Goal: Information Seeking & Learning: Understand process/instructions

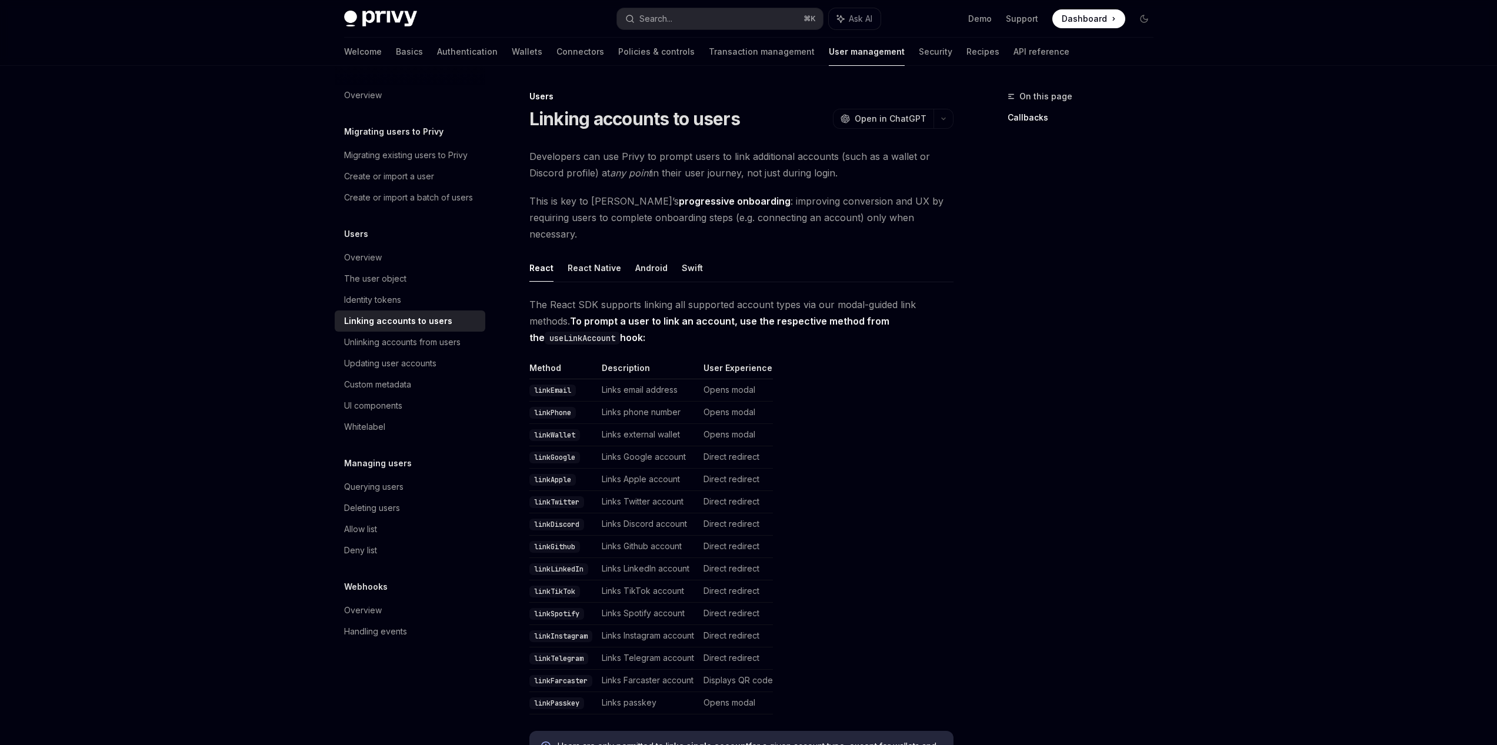
click at [561, 452] on code "linkGoogle" at bounding box center [554, 458] width 51 height 12
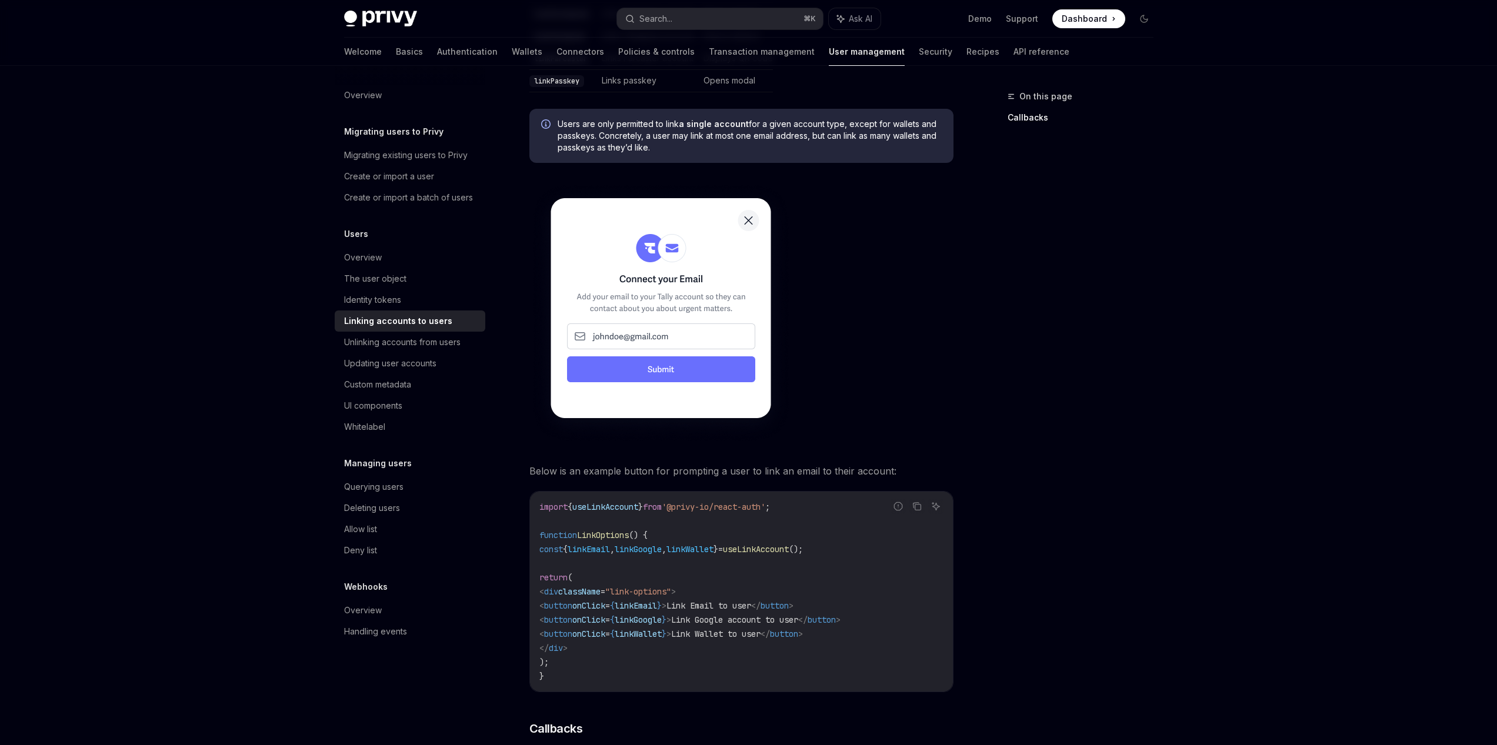
scroll to position [635, 0]
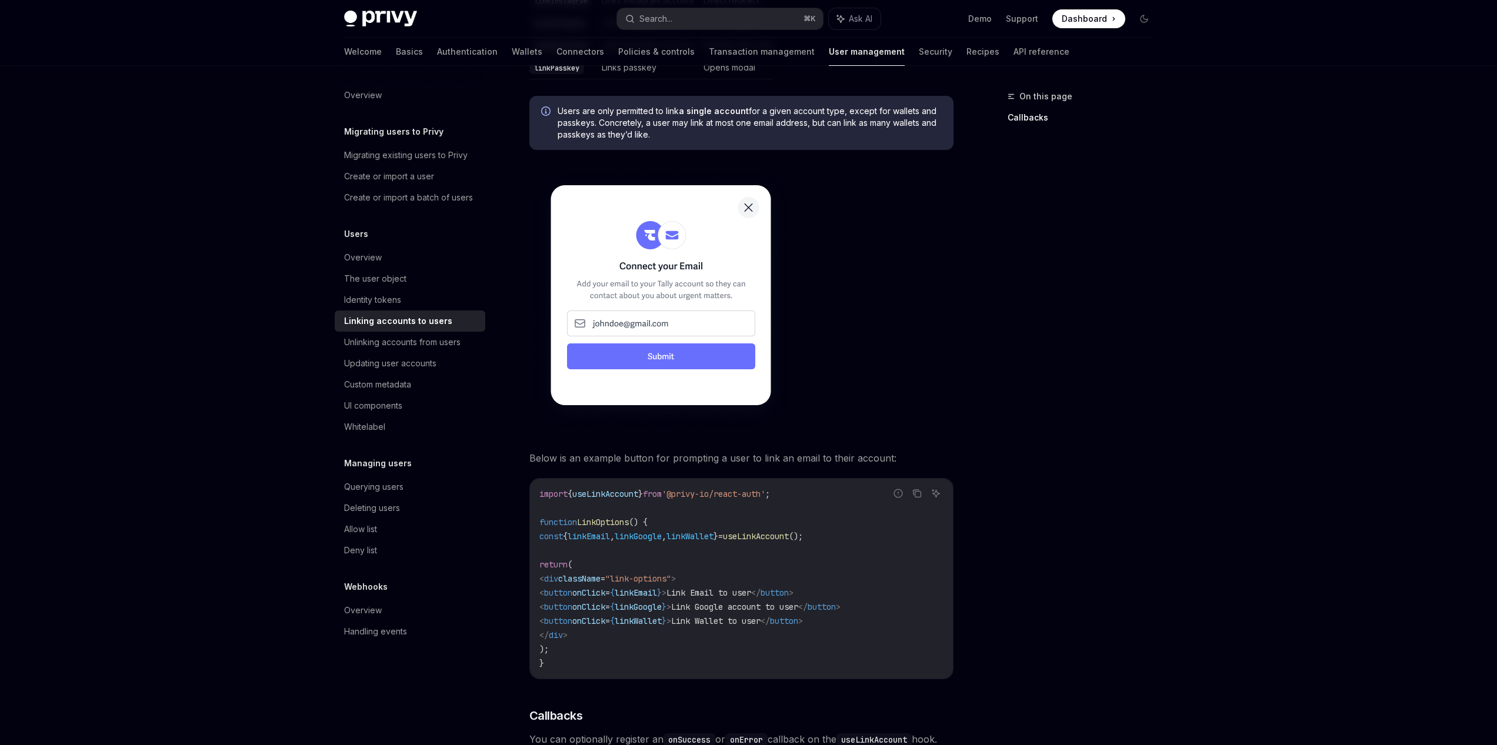
click at [620, 512] on code "import { useLinkAccount } from '@privy-io/react-auth' ; function LinkOptions ()…" at bounding box center [741, 579] width 404 height 184
click at [671, 574] on span ""link-options"" at bounding box center [638, 579] width 66 height 11
click at [789, 531] on span "useLinkAccount" at bounding box center [756, 536] width 66 height 11
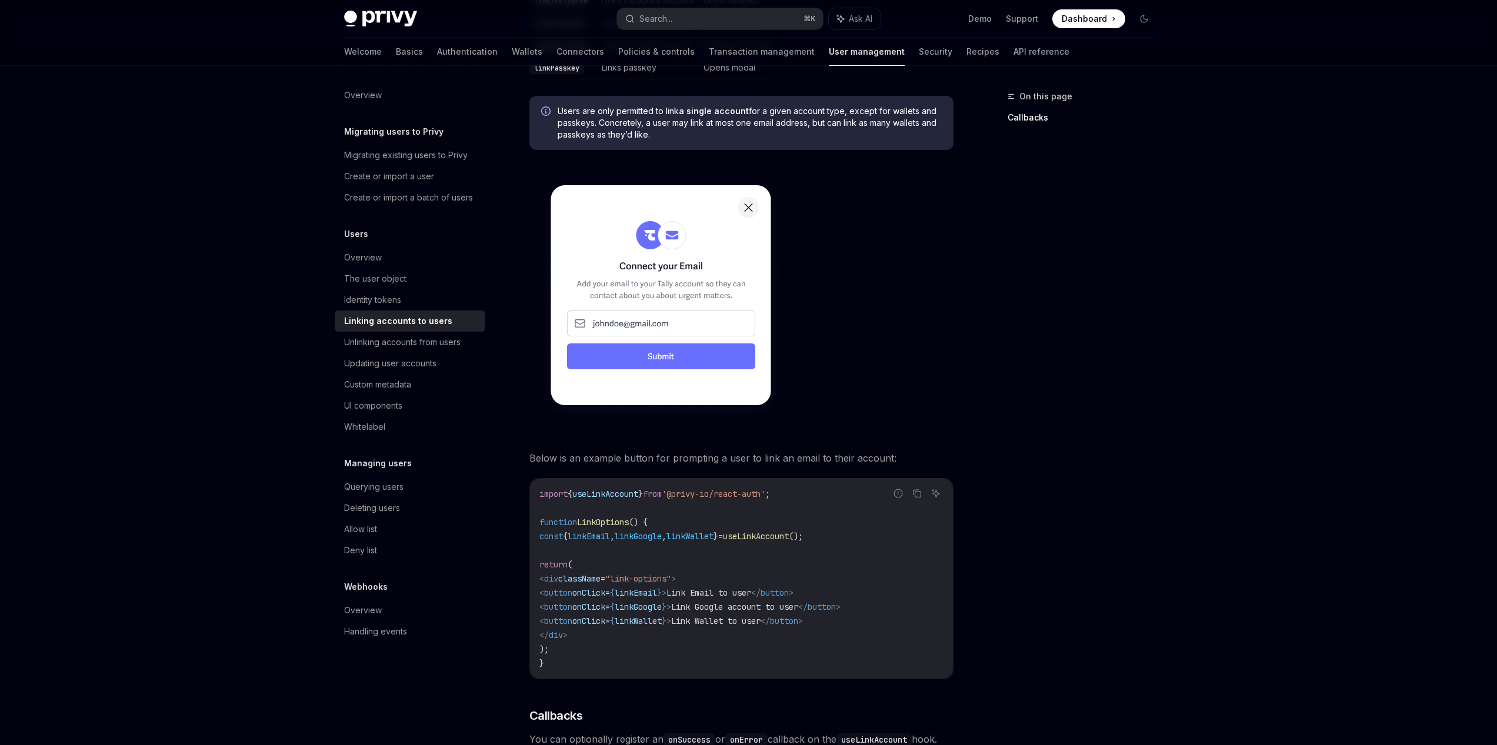
click at [667, 531] on span "," at bounding box center [664, 536] width 5 height 11
click at [789, 531] on span "useLinkAccount" at bounding box center [756, 536] width 66 height 11
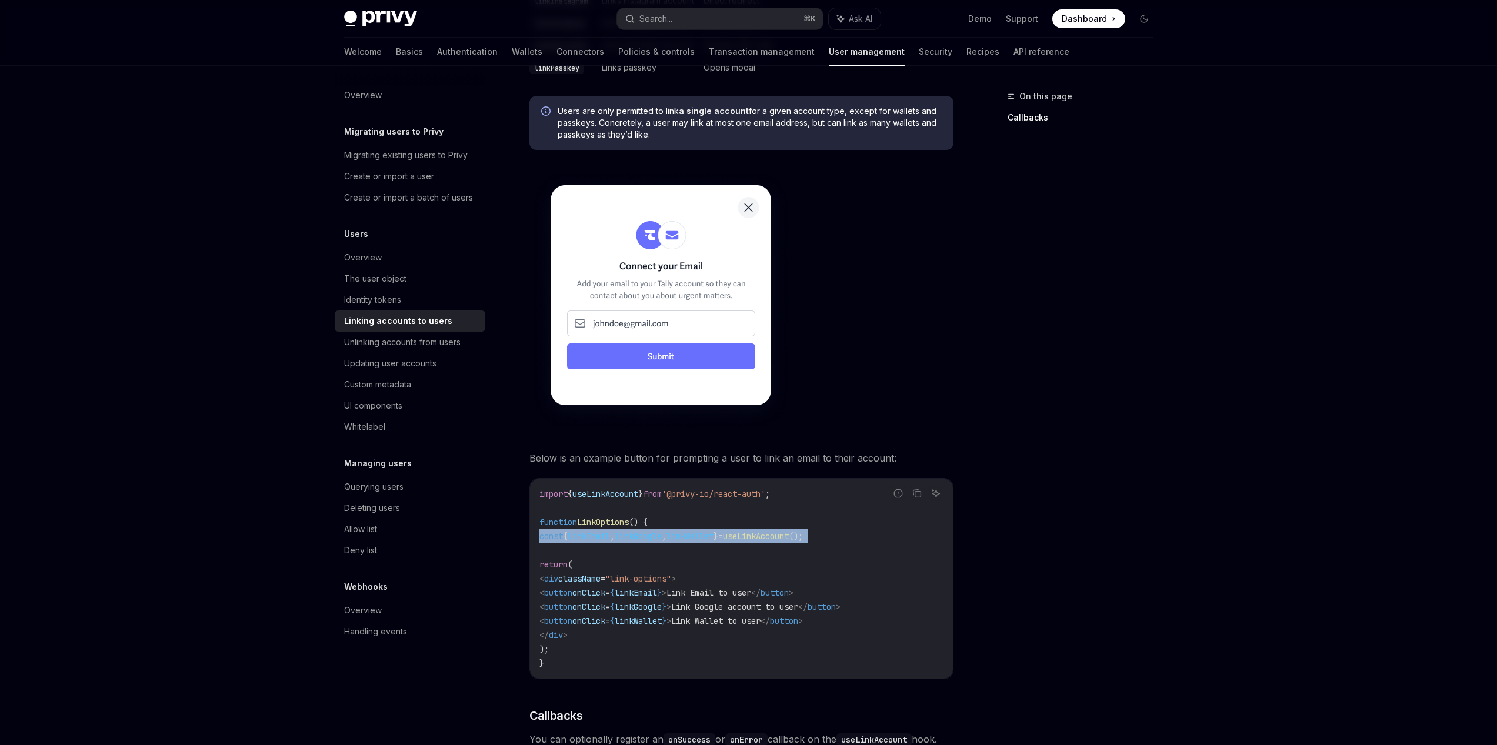
click at [789, 531] on span "useLinkAccount" at bounding box center [756, 536] width 66 height 11
copy code "const { linkEmail , linkGoogle , linkWallet } = useLinkAccount ();"
drag, startPoint x: 1031, startPoint y: 266, endPoint x: 1033, endPoint y: 259, distance: 6.7
click at [1034, 266] on div "On this page Callbacks" at bounding box center [1073, 417] width 179 height 656
click at [759, 31] on div "Privy Docs home page Search... ⌘ K Ask AI Demo Support Dashboard Dashboard Sear…" at bounding box center [749, 19] width 810 height 38
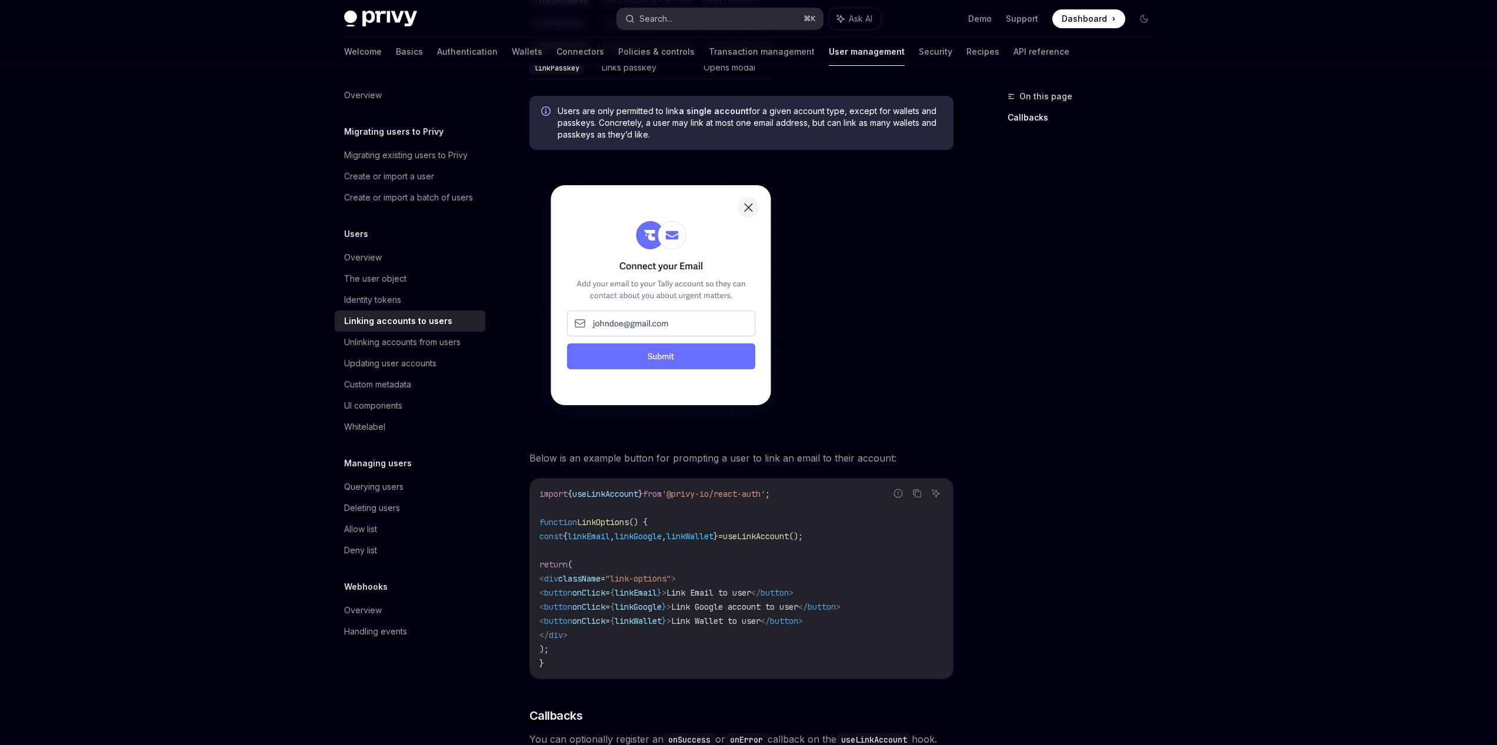
click at [761, 18] on button "Search... ⌘ K" at bounding box center [720, 18] width 206 height 21
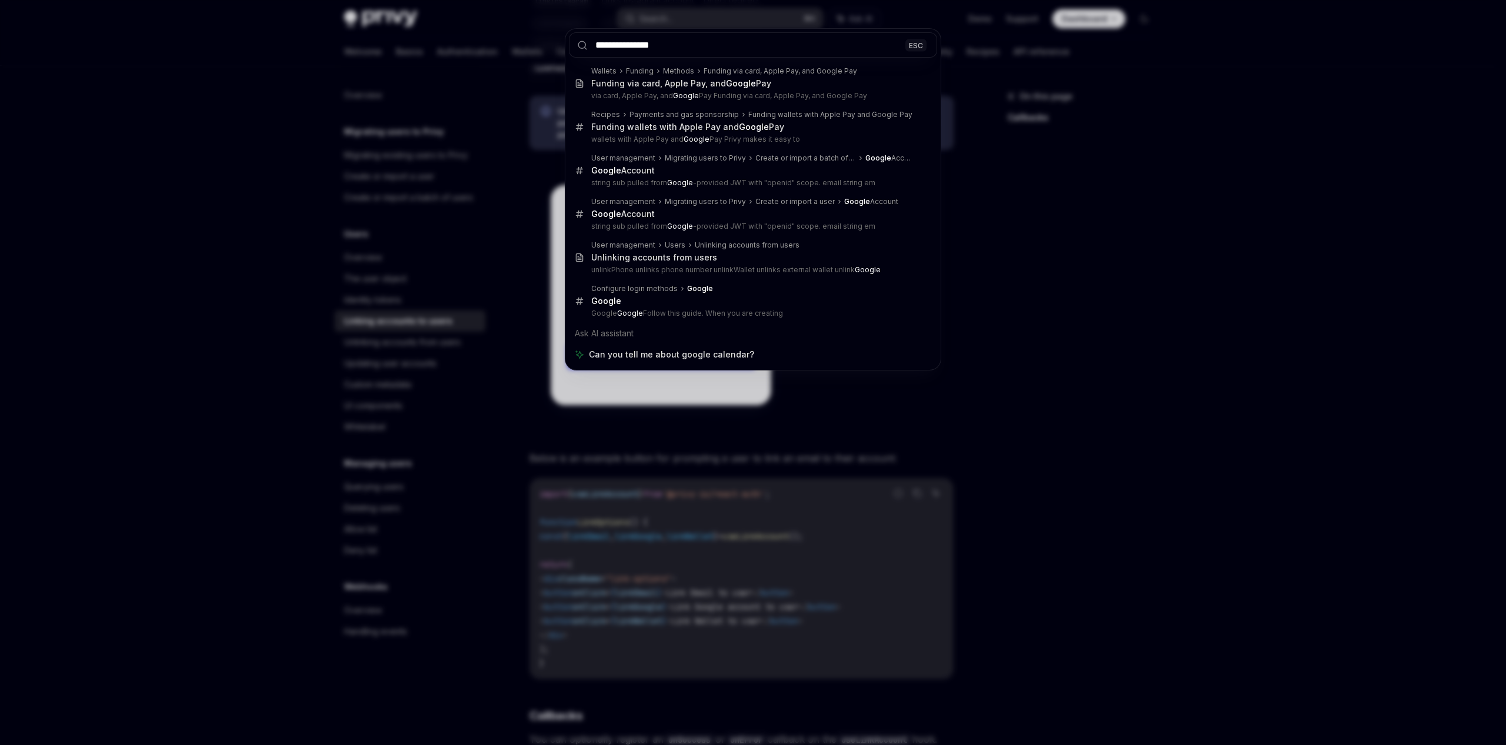
type input "**********"
click at [1164, 255] on div "**********" at bounding box center [753, 372] width 1506 height 745
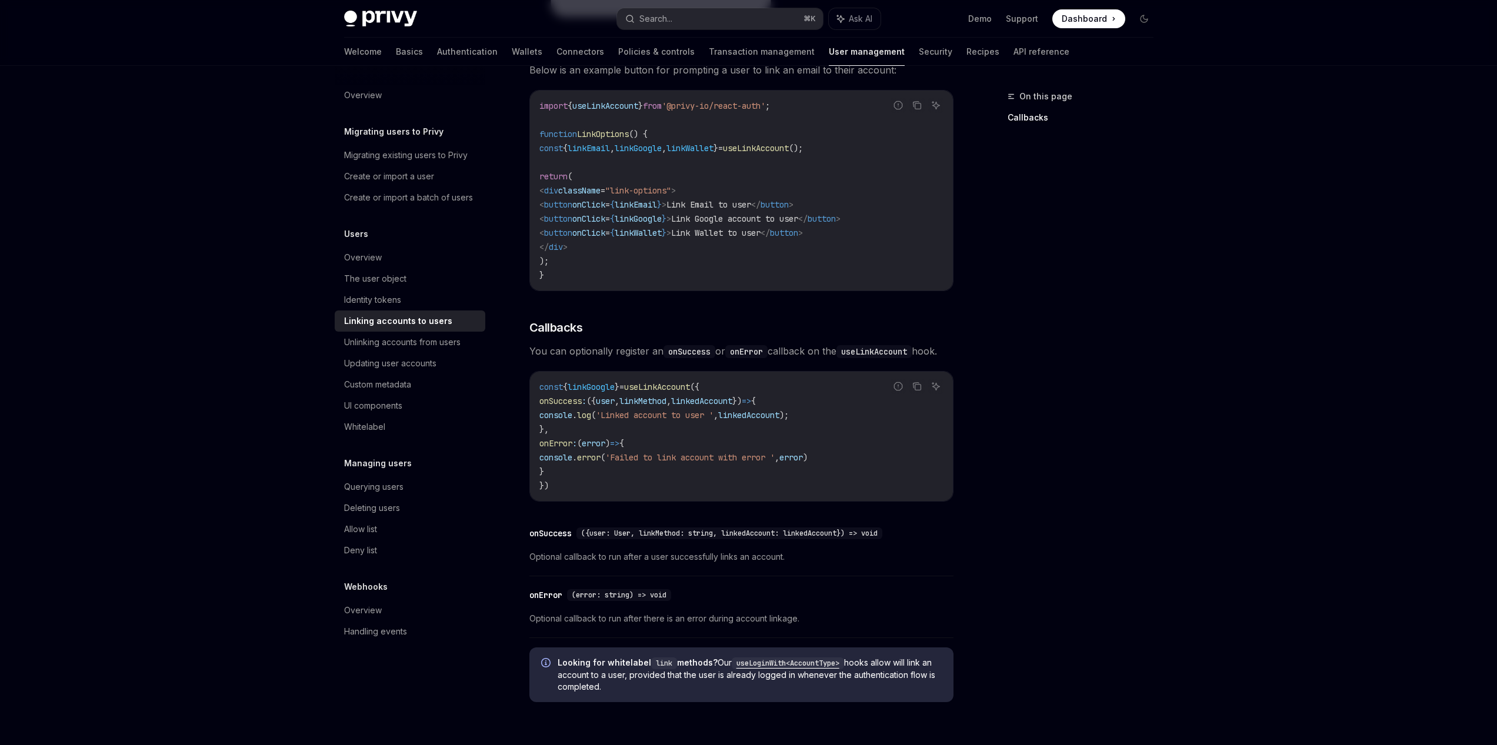
scroll to position [1059, 0]
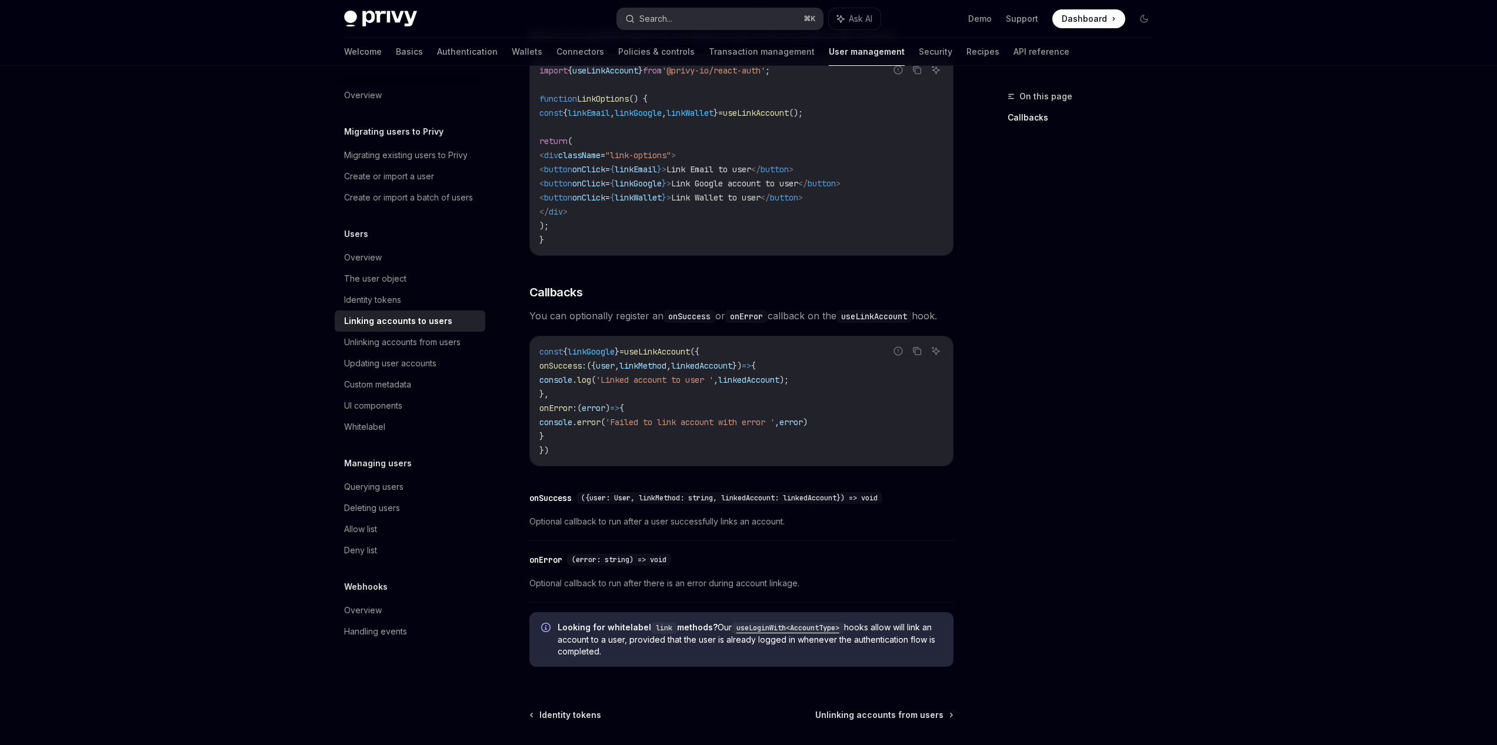
click at [646, 17] on div "Search..." at bounding box center [656, 19] width 33 height 14
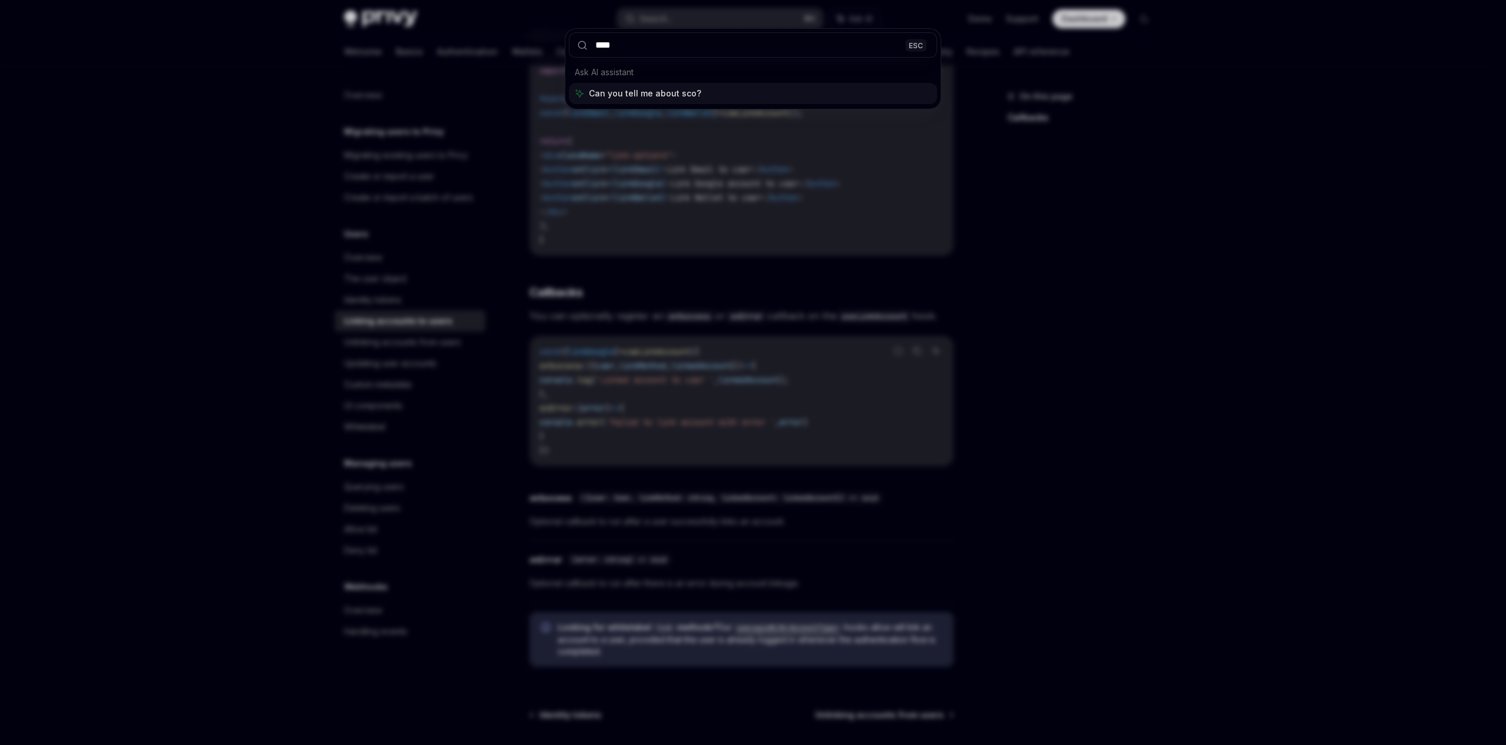
type input "*****"
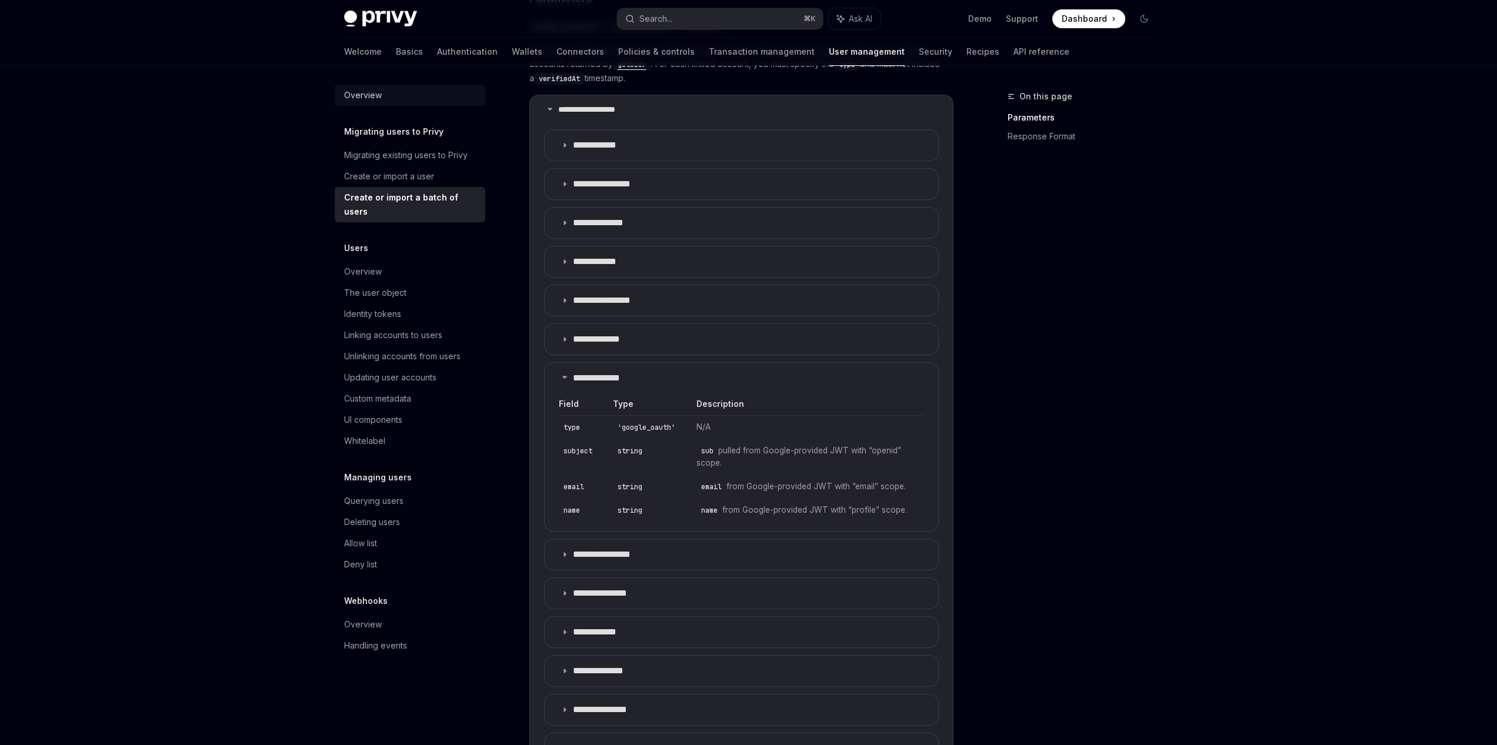
scroll to position [847, 0]
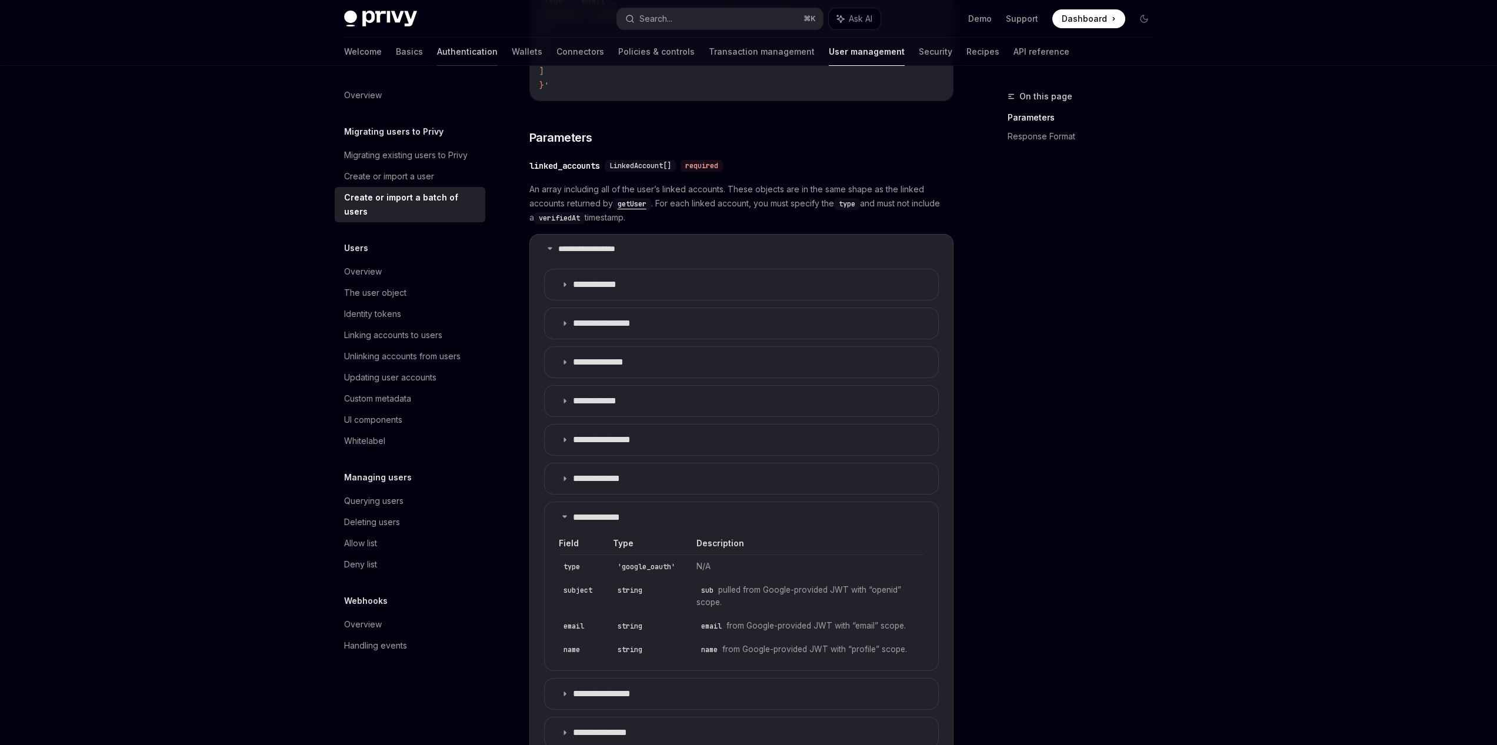
click at [437, 58] on link "Authentication" at bounding box center [467, 52] width 61 height 28
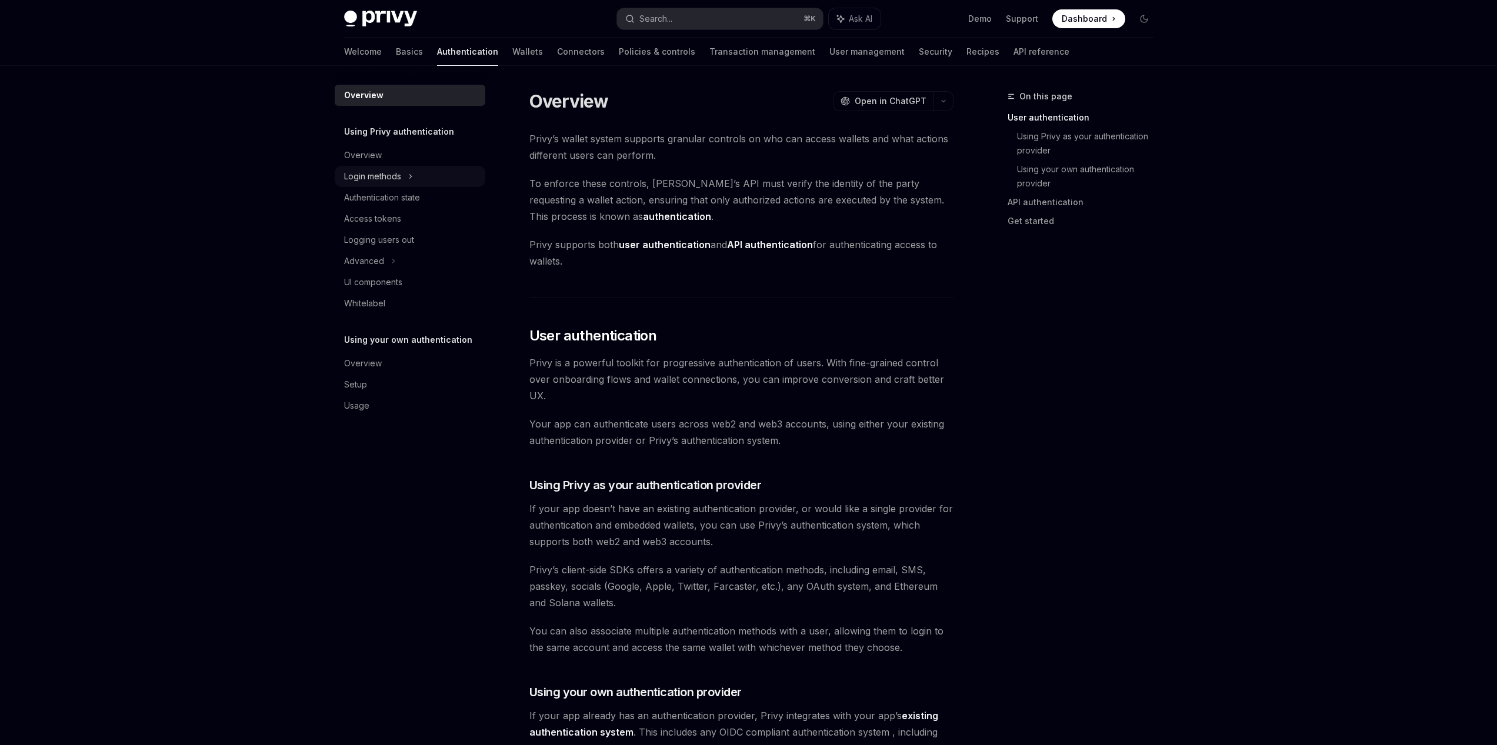
click at [389, 172] on div "Login methods" at bounding box center [372, 176] width 57 height 14
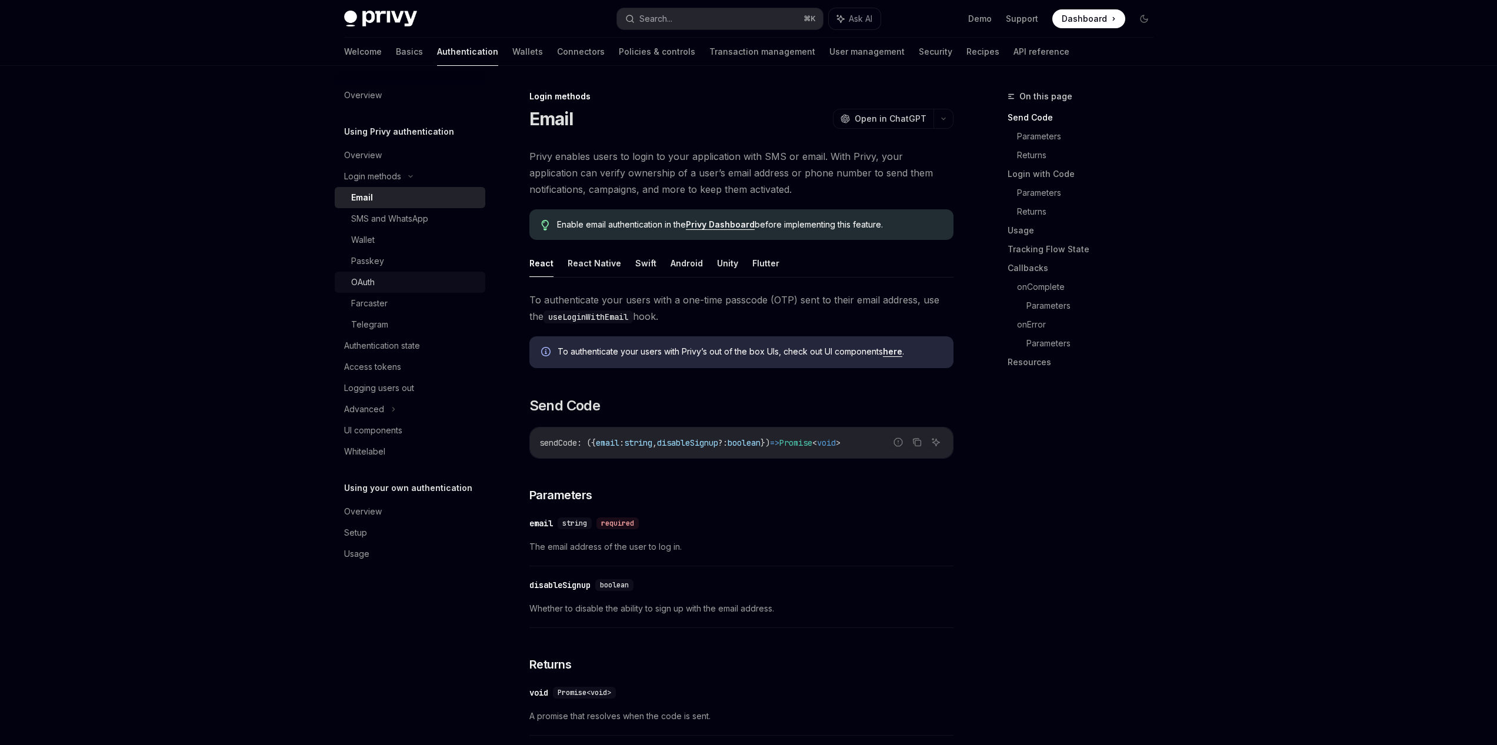
click at [385, 282] on div "OAuth" at bounding box center [414, 282] width 127 height 14
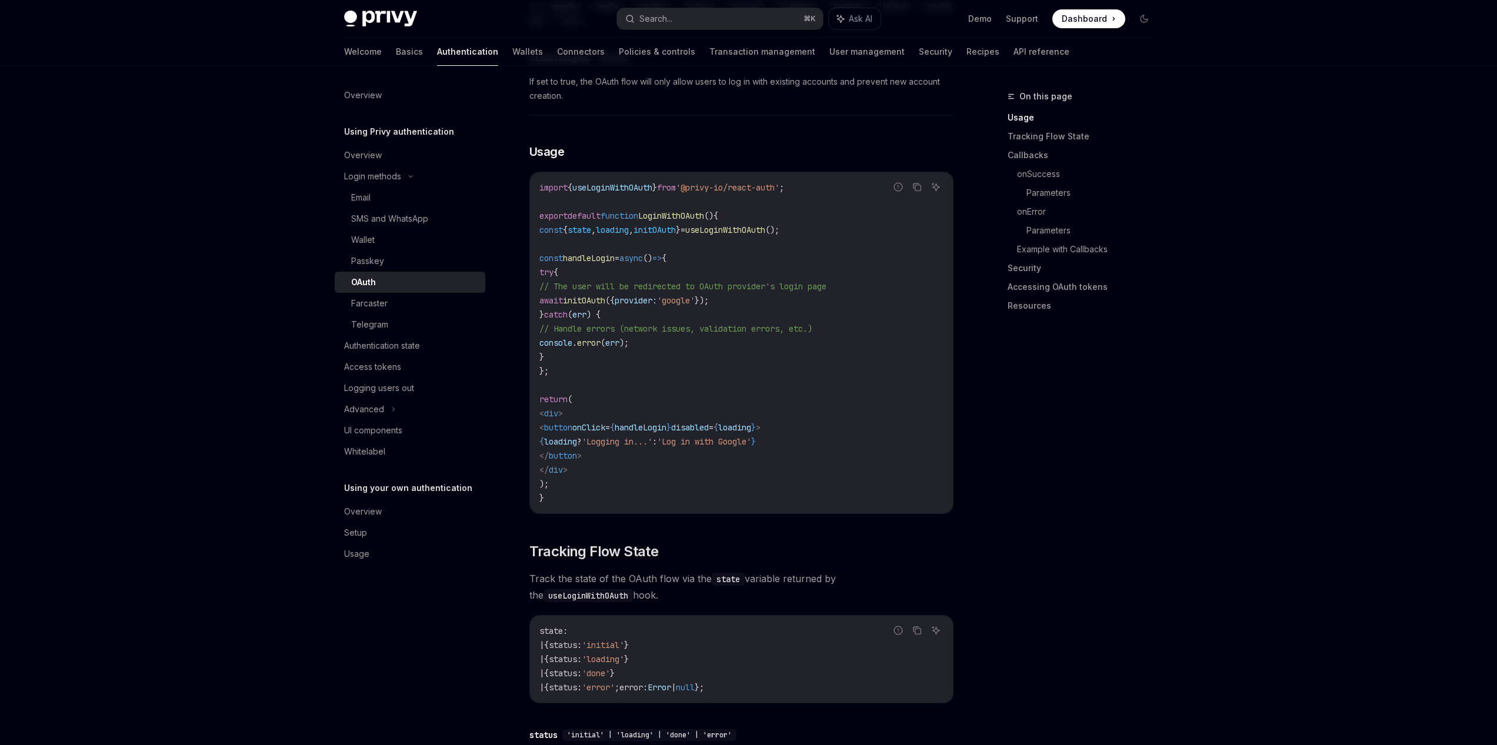
scroll to position [635, 0]
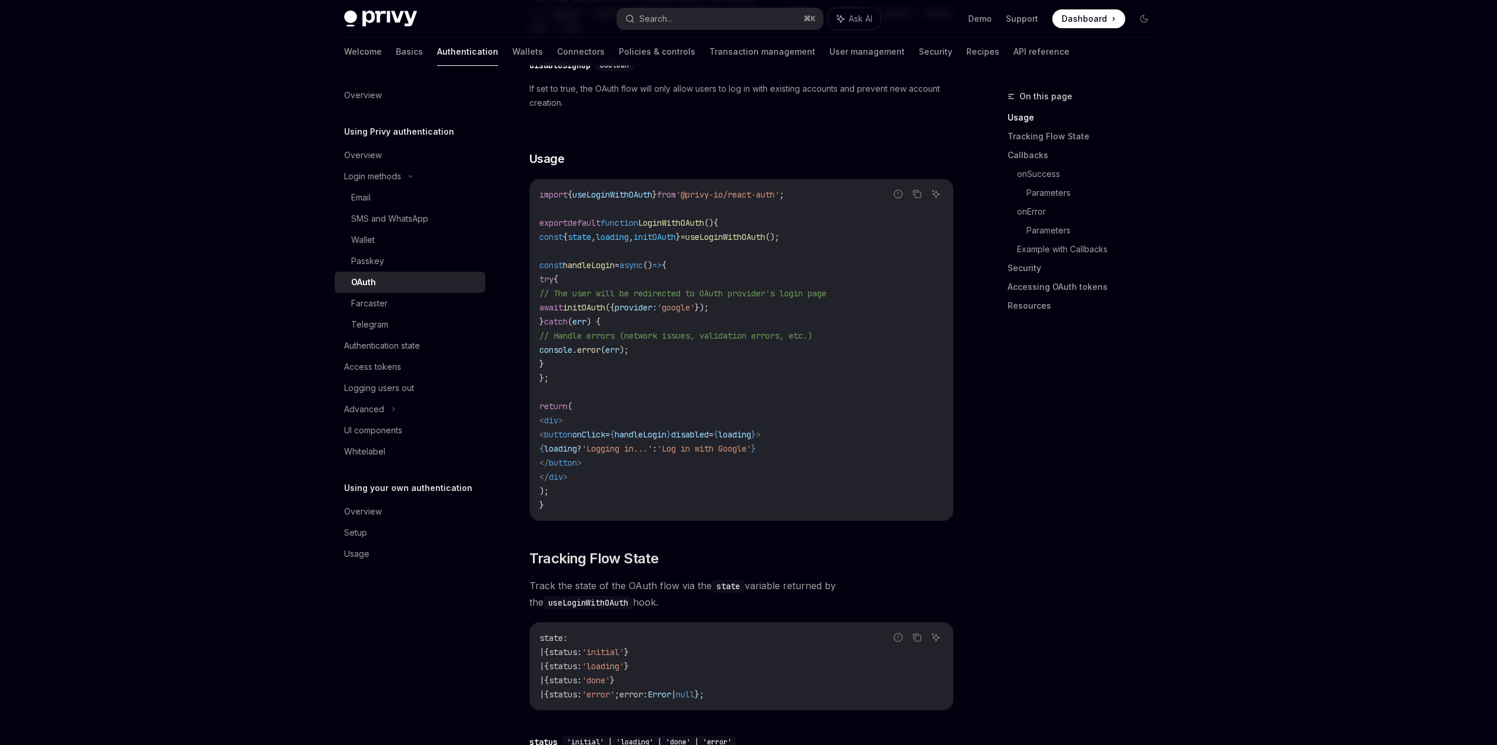
click at [1150, 387] on div "On this page Usage Tracking Flow State Callbacks onSuccess Parameters onError P…" at bounding box center [1073, 417] width 179 height 656
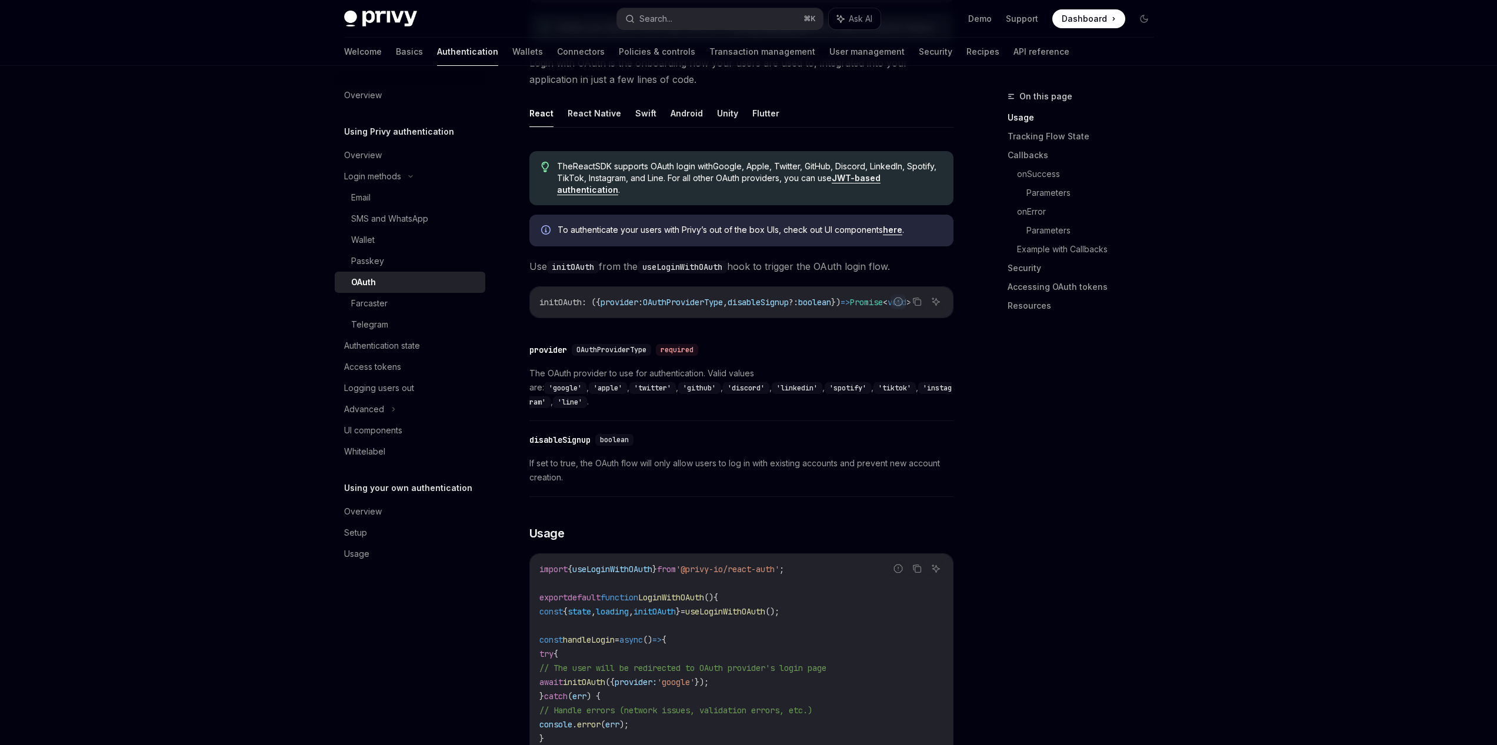
scroll to position [0, 0]
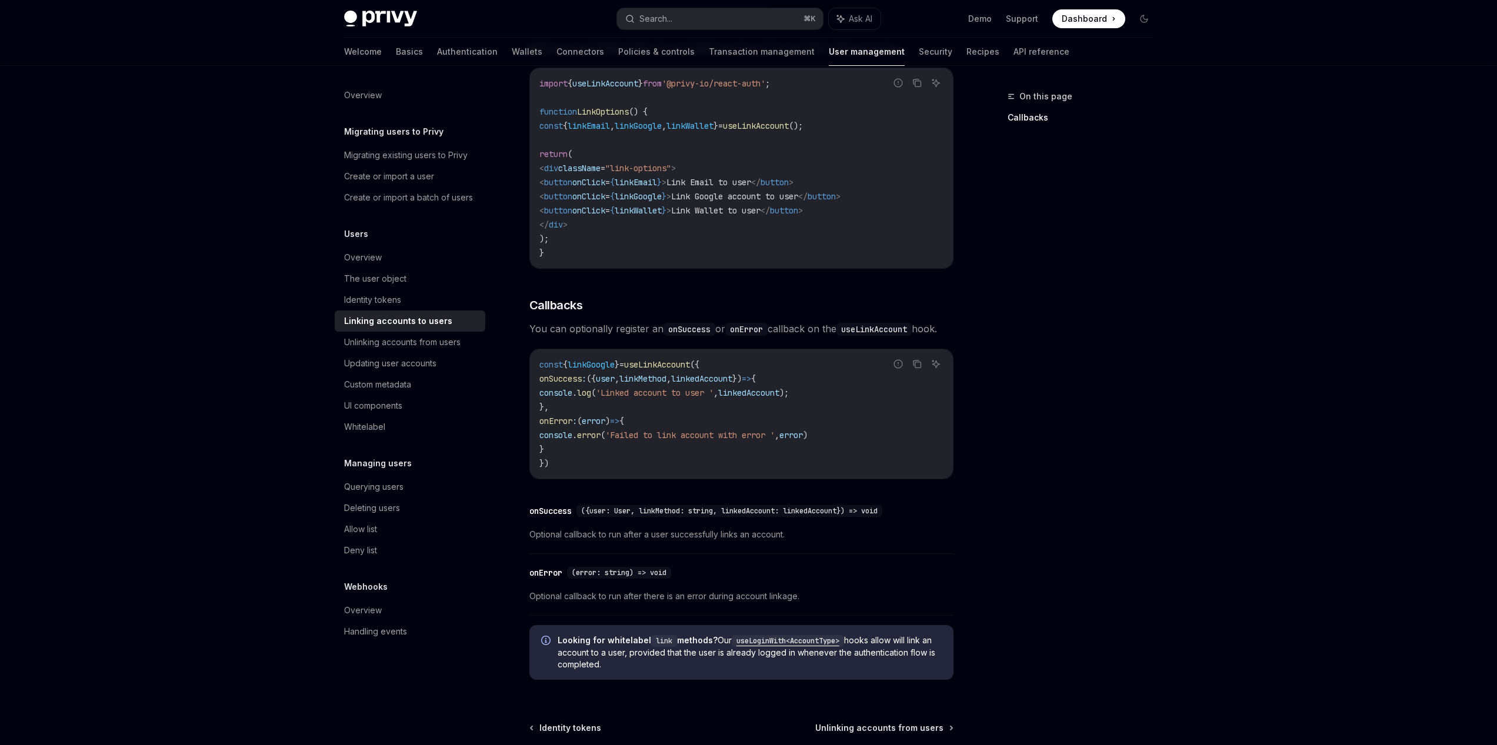
scroll to position [1059, 0]
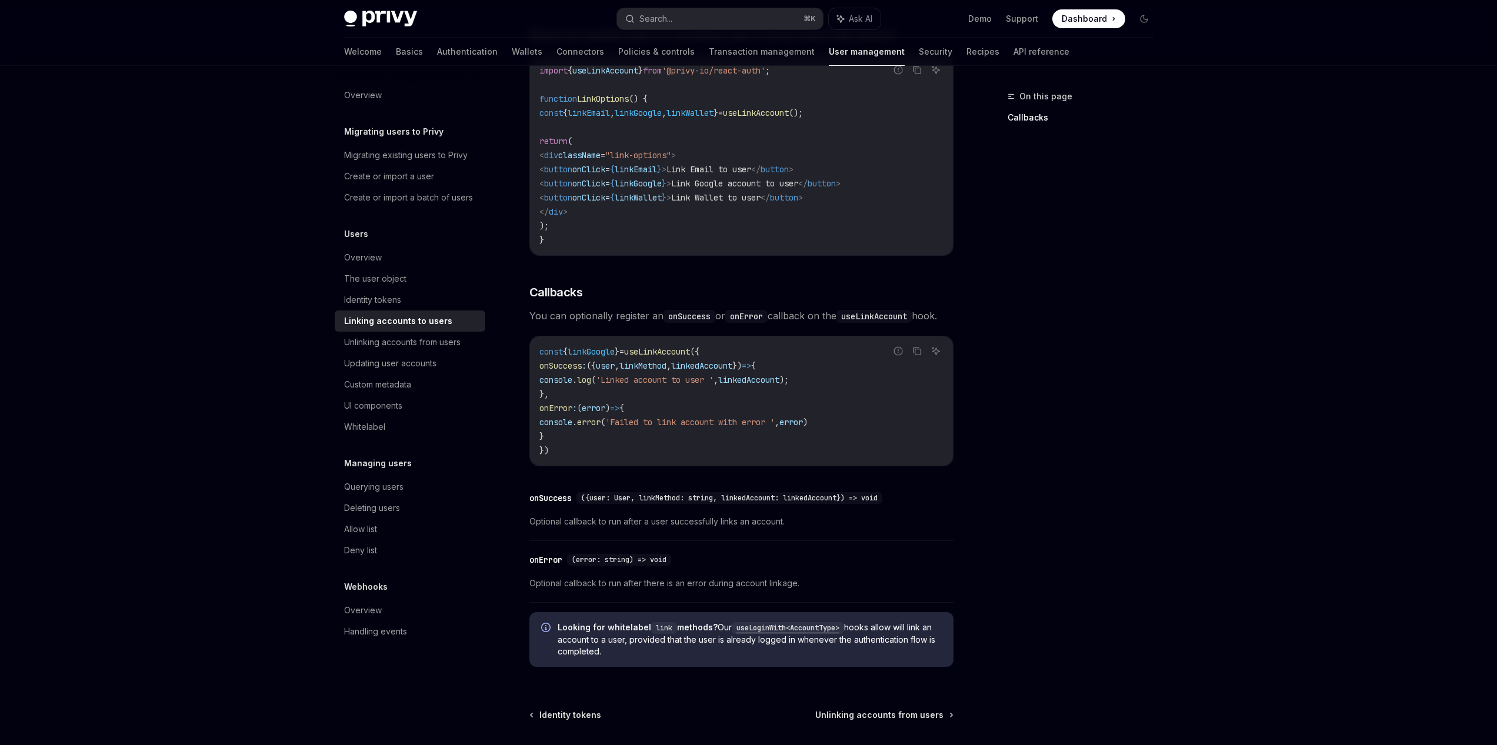
type textarea "*"
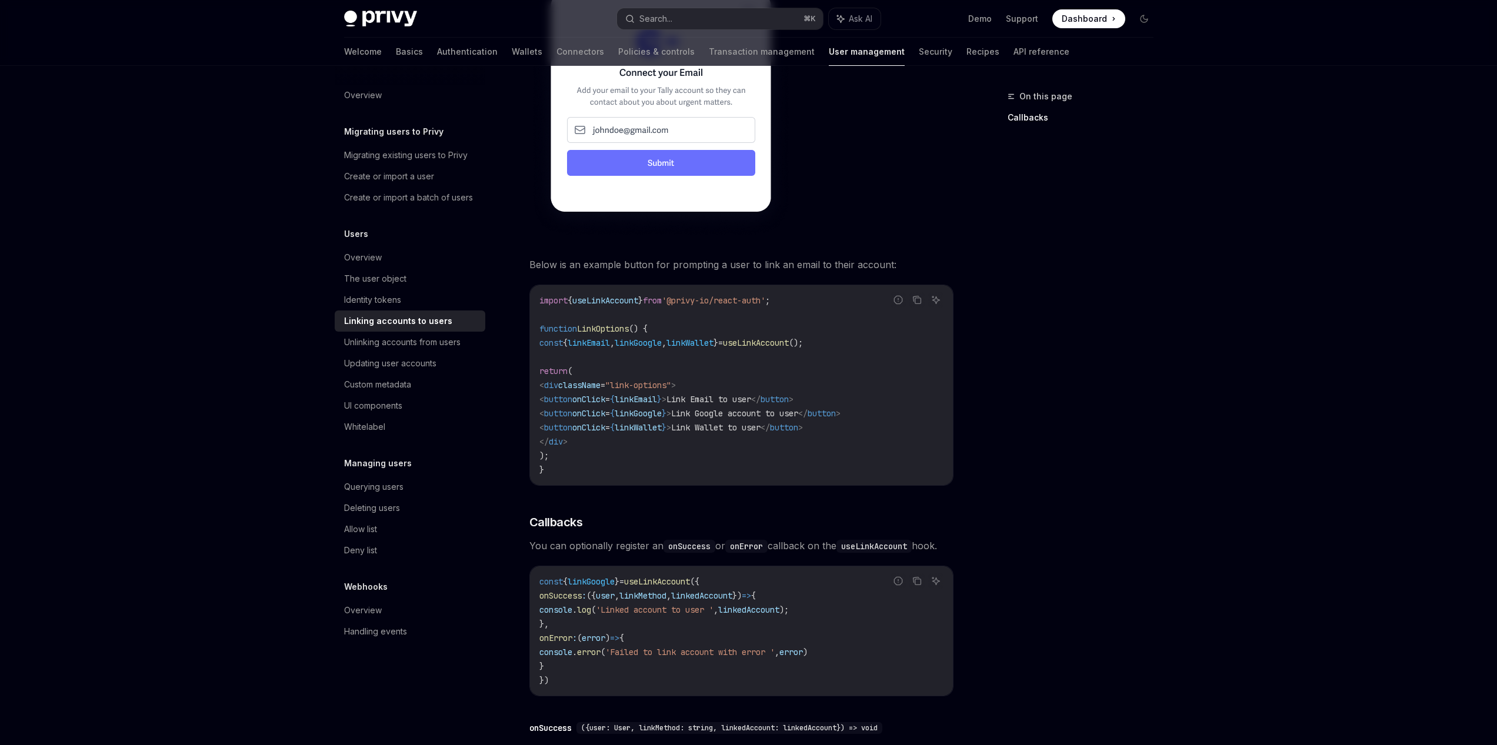
scroll to position [565, 0]
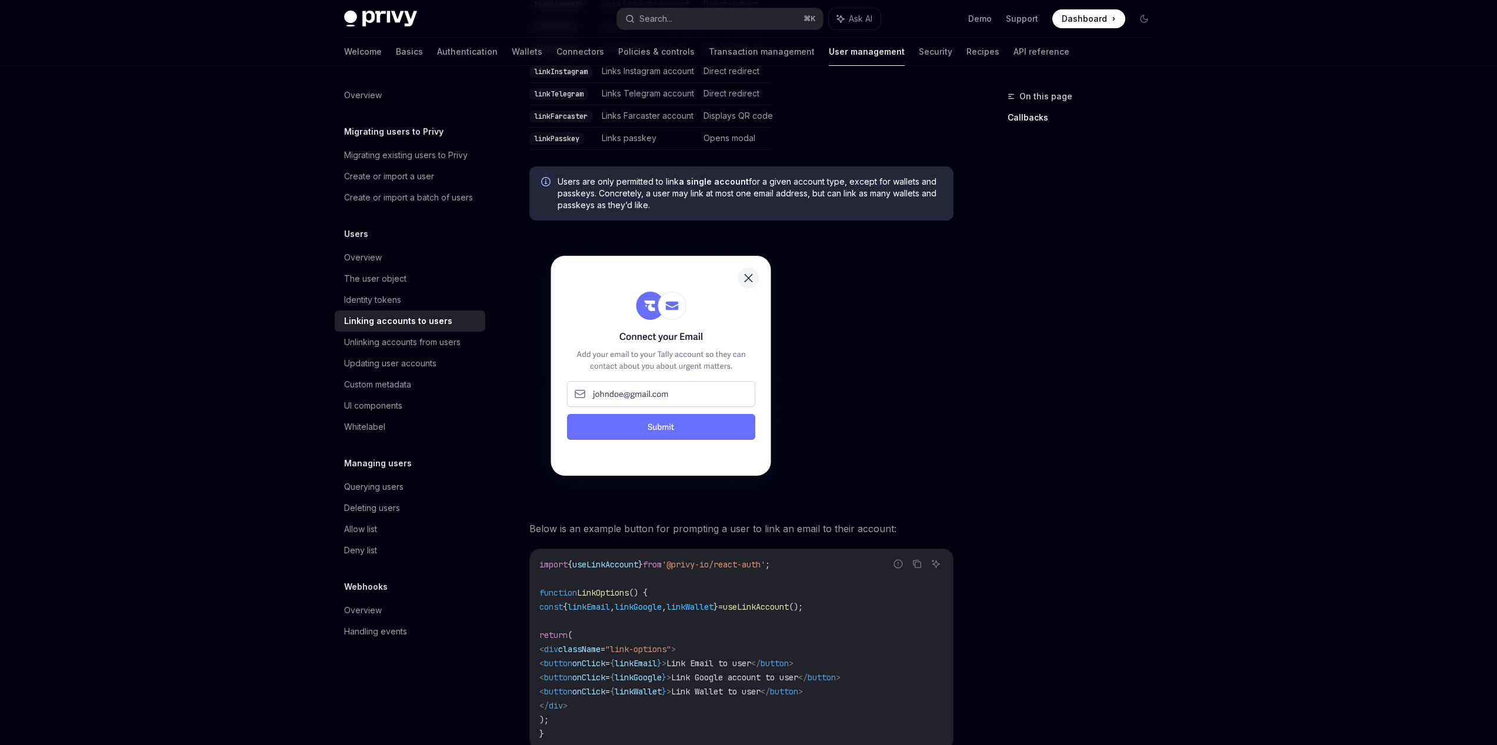
click at [657, 658] on span "linkEmail" at bounding box center [636, 663] width 42 height 11
click at [662, 672] on span "linkGoogle" at bounding box center [638, 677] width 47 height 11
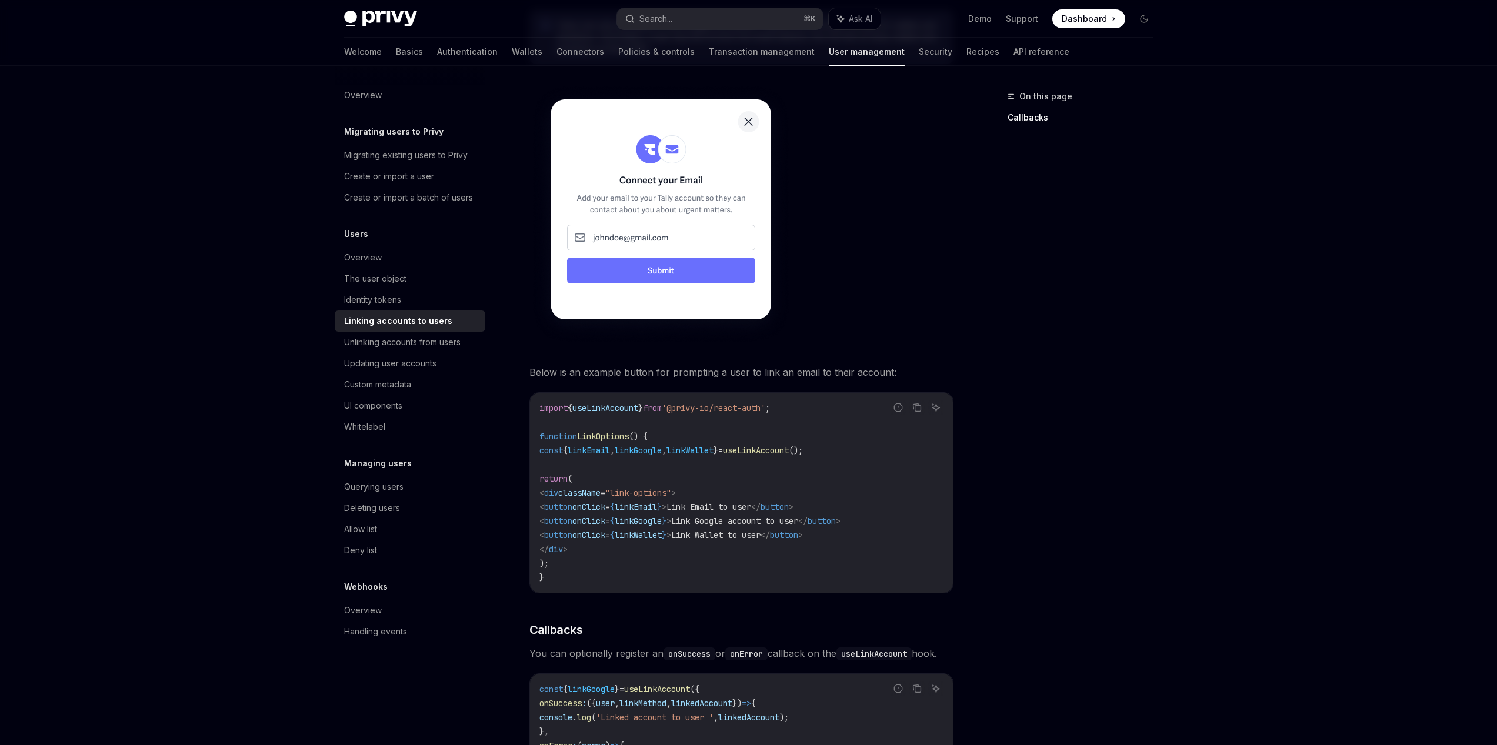
scroll to position [706, 0]
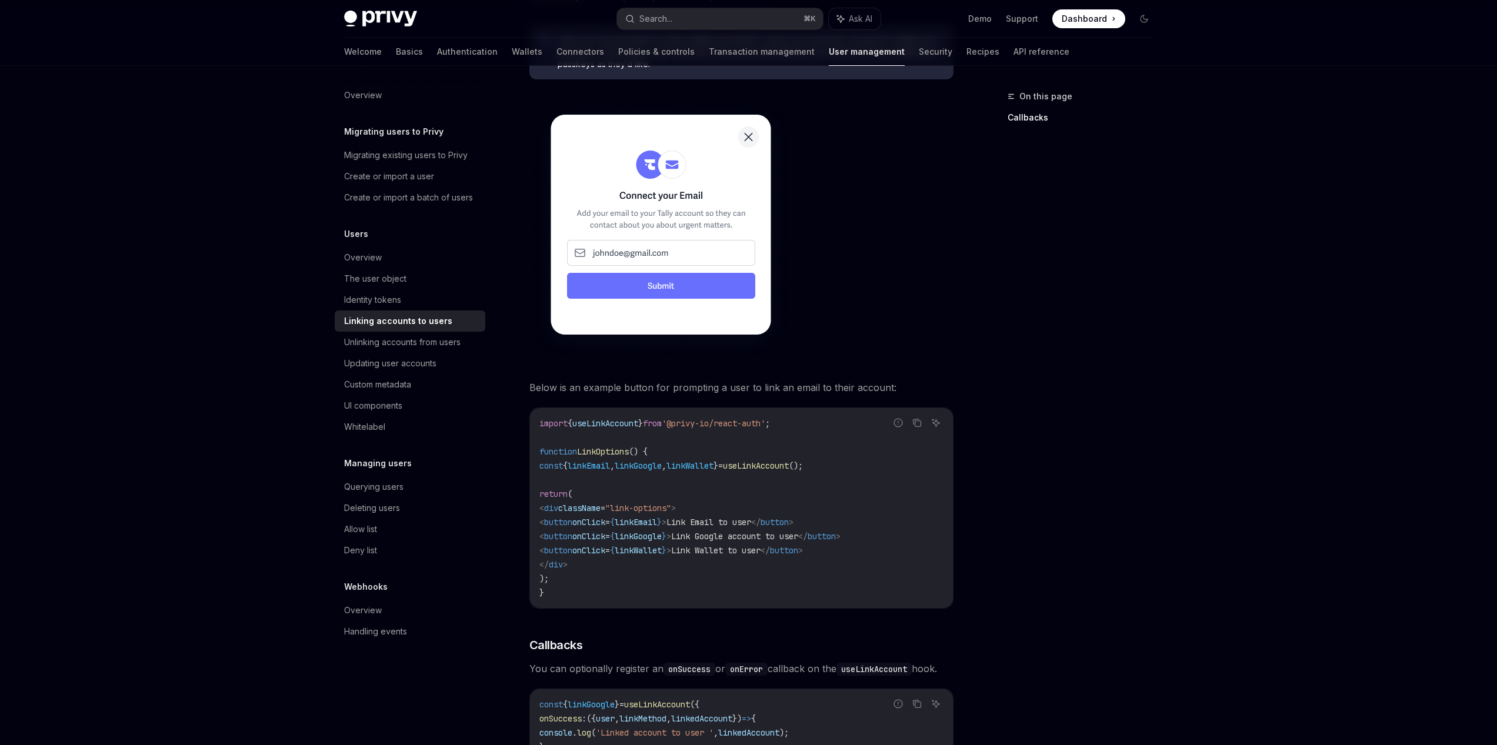
drag, startPoint x: 539, startPoint y: 239, endPoint x: 0, endPoint y: 349, distance: 550.1
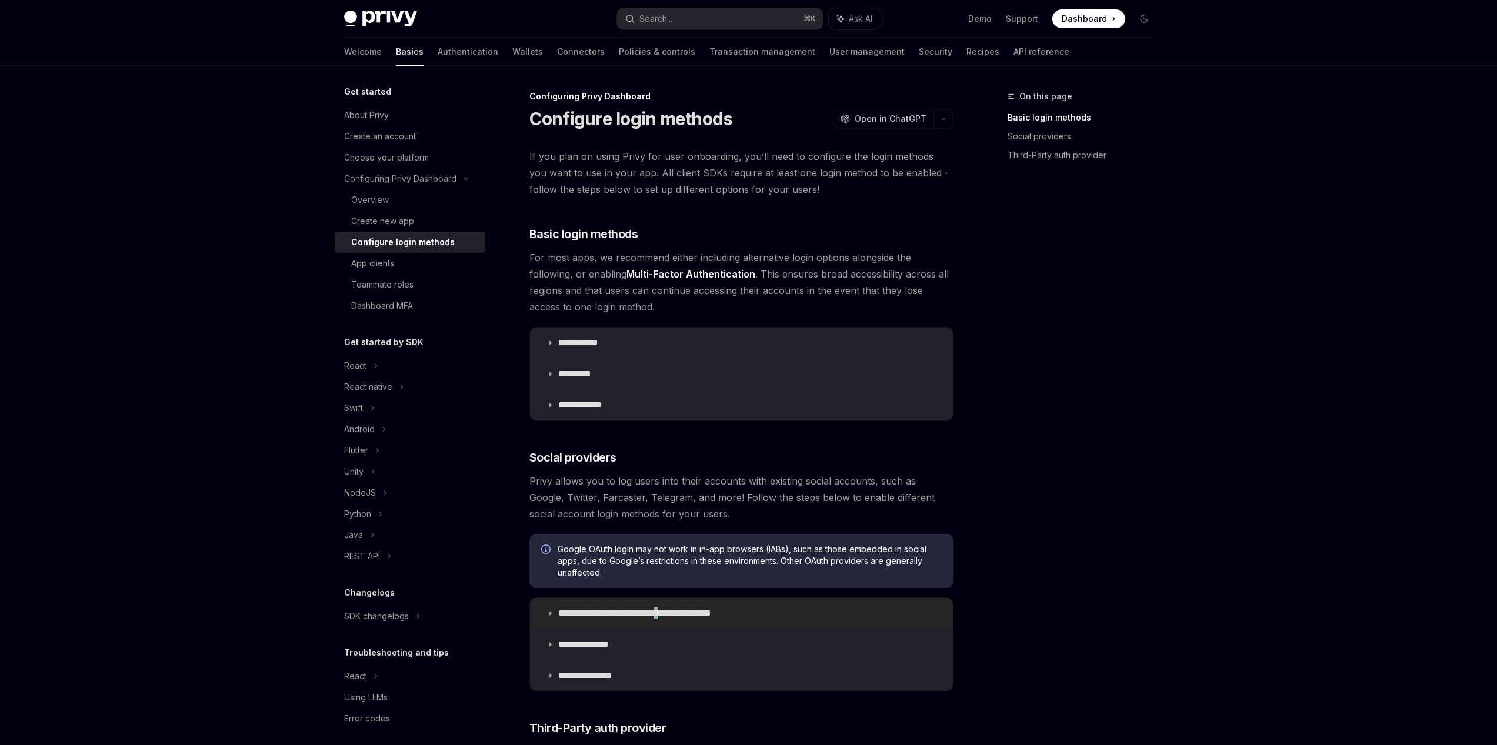
click at [694, 614] on p "**********" at bounding box center [655, 614] width 194 height 12
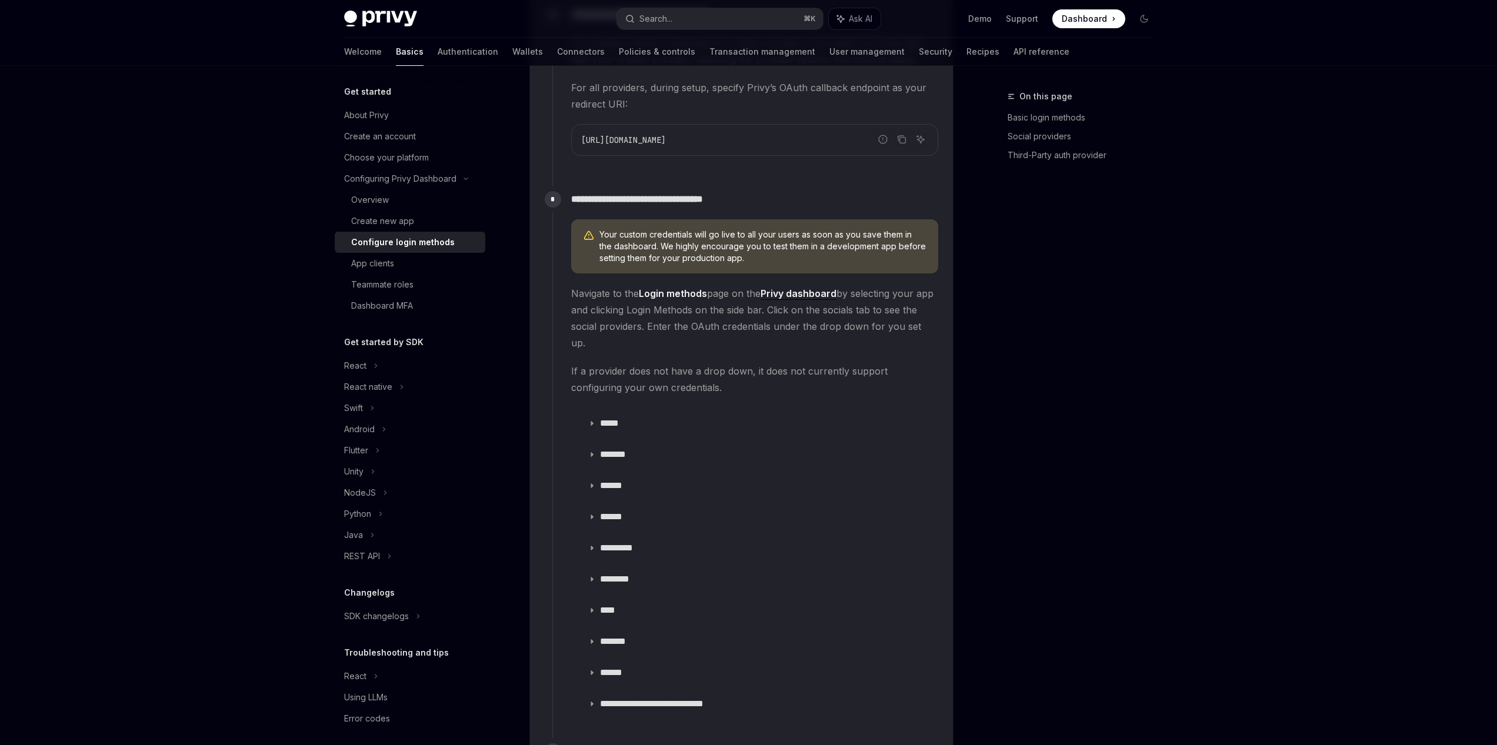
scroll to position [1130, 0]
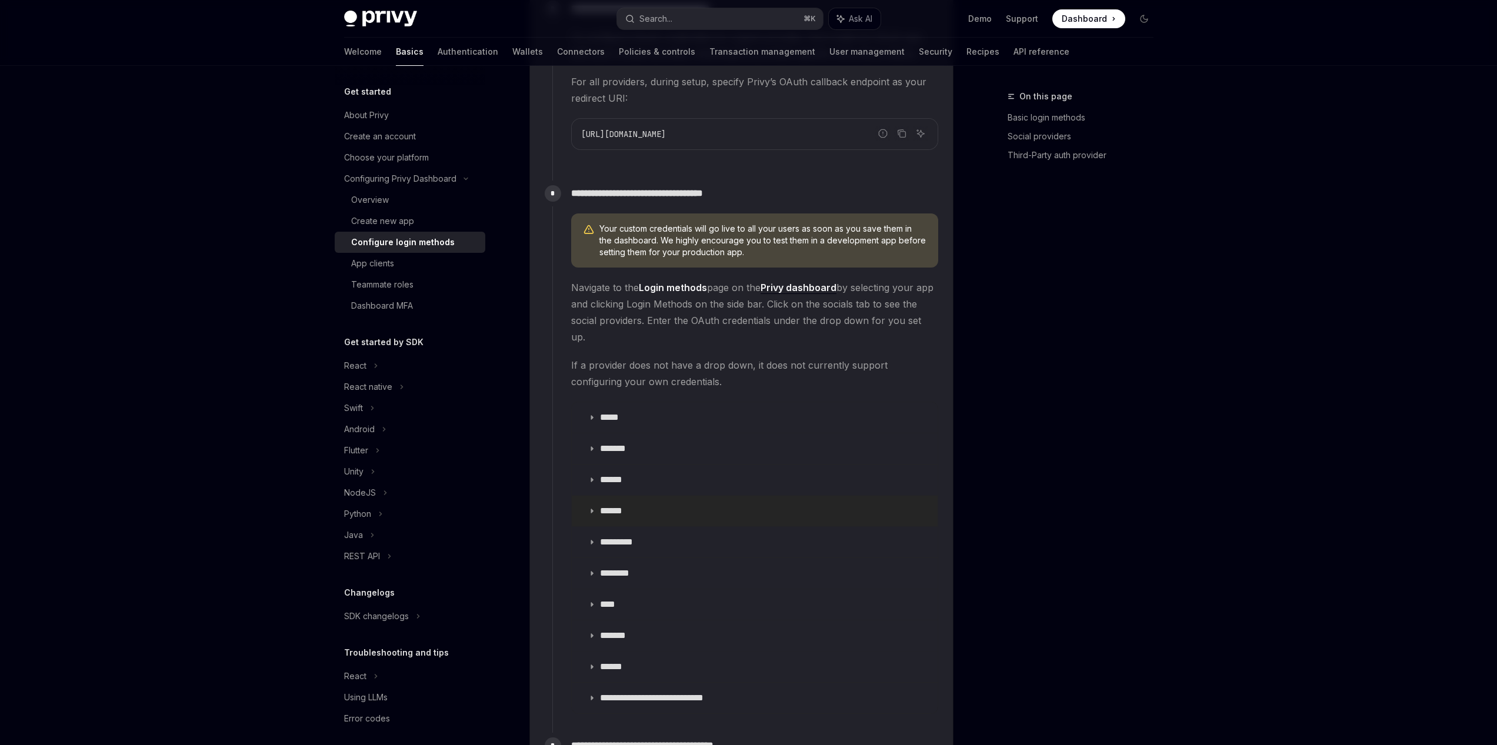
click at [671, 496] on summary "******" at bounding box center [755, 511] width 366 height 31
